Goal: Transaction & Acquisition: Purchase product/service

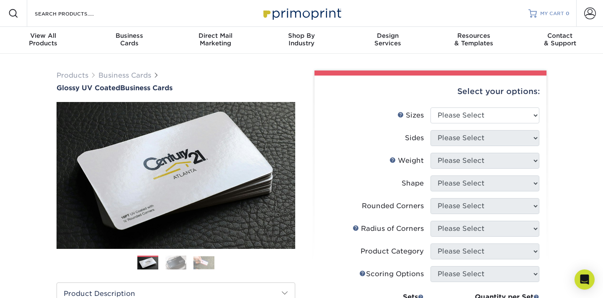
click at [562, 13] on span "MY CART" at bounding box center [553, 13] width 24 height 7
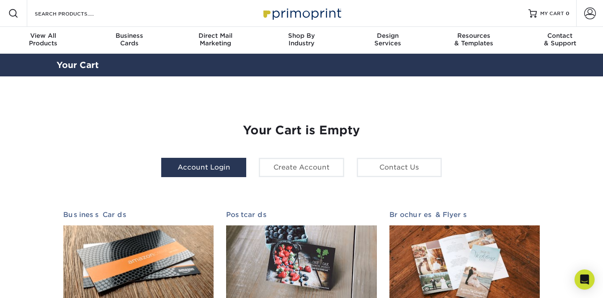
click at [212, 170] on link "Account Login" at bounding box center [203, 167] width 85 height 19
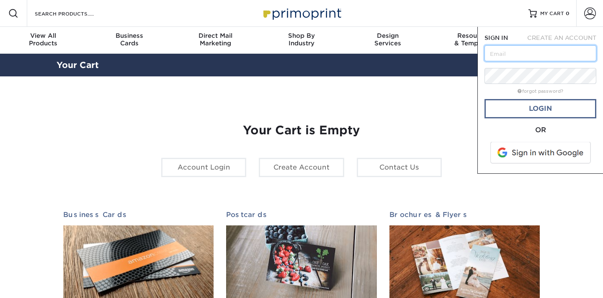
type input "Frank@cover2group.com"
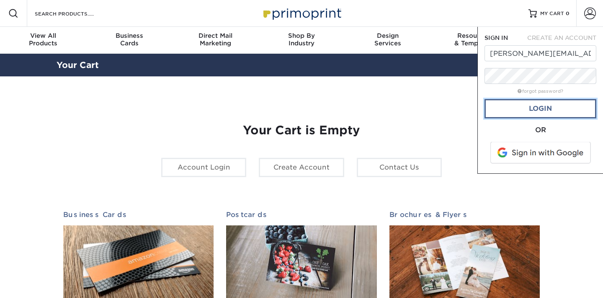
click at [556, 109] on link "Login" at bounding box center [541, 108] width 112 height 19
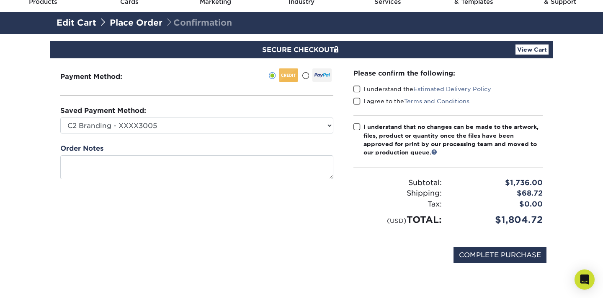
scroll to position [42, 0]
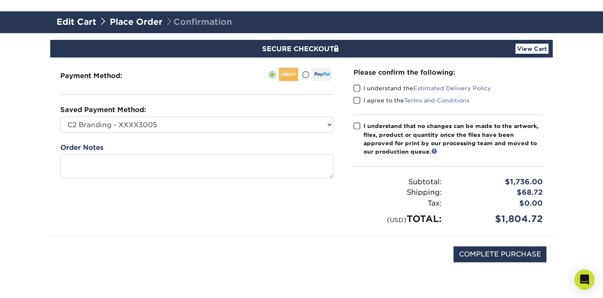
click at [539, 50] on link "View Cart" at bounding box center [532, 49] width 33 height 10
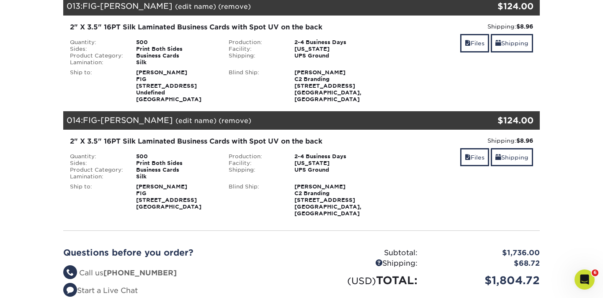
scroll to position [1287, 0]
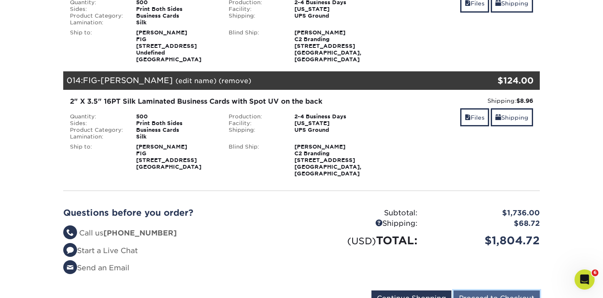
click at [502, 290] on input "Proceed to Checkout" at bounding box center [497, 298] width 86 height 16
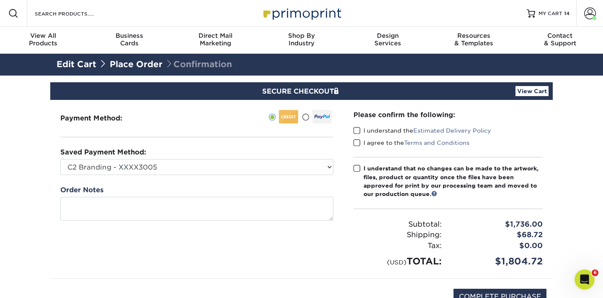
click at [360, 130] on span at bounding box center [357, 131] width 7 height 8
click at [0, 0] on input "I understand the Estimated Delivery Policy" at bounding box center [0, 0] width 0 height 0
click at [358, 143] on span at bounding box center [357, 143] width 7 height 8
click at [0, 0] on input "I agree to the Terms and Conditions" at bounding box center [0, 0] width 0 height 0
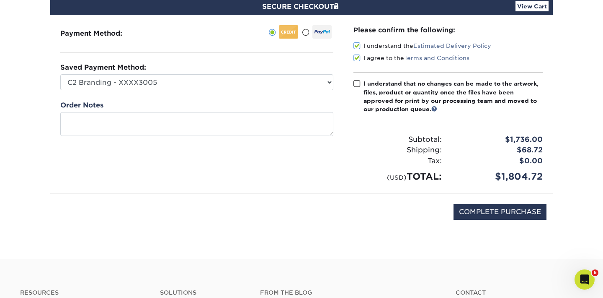
scroll to position [99, 0]
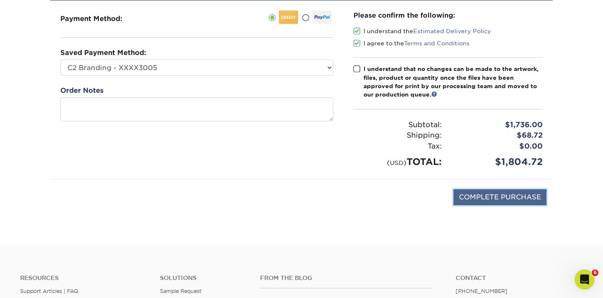
click at [509, 198] on input "COMPLETE PURCHASE" at bounding box center [500, 197] width 93 height 16
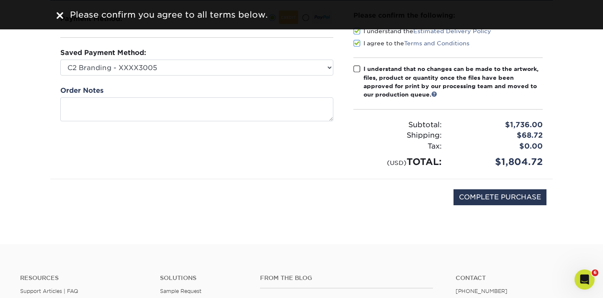
click at [359, 68] on span at bounding box center [357, 69] width 7 height 8
click at [0, 0] on input "I understand that no changes can be made to the artwork, files, product or quan…" at bounding box center [0, 0] width 0 height 0
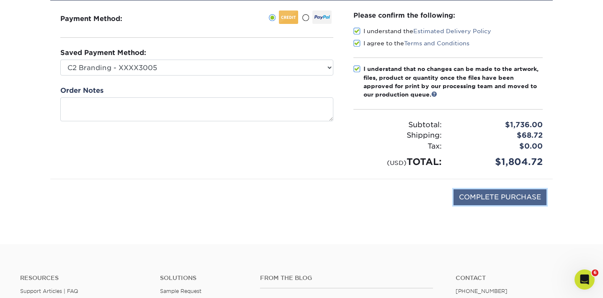
click at [496, 197] on input "COMPLETE PURCHASE" at bounding box center [500, 197] width 93 height 16
type input "PROCESSING, PLEASE WAIT..."
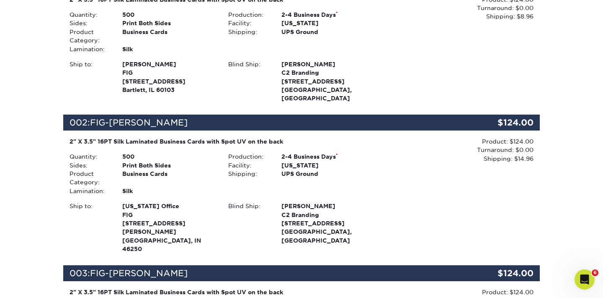
scroll to position [85, 0]
